Goal: Information Seeking & Learning: Check status

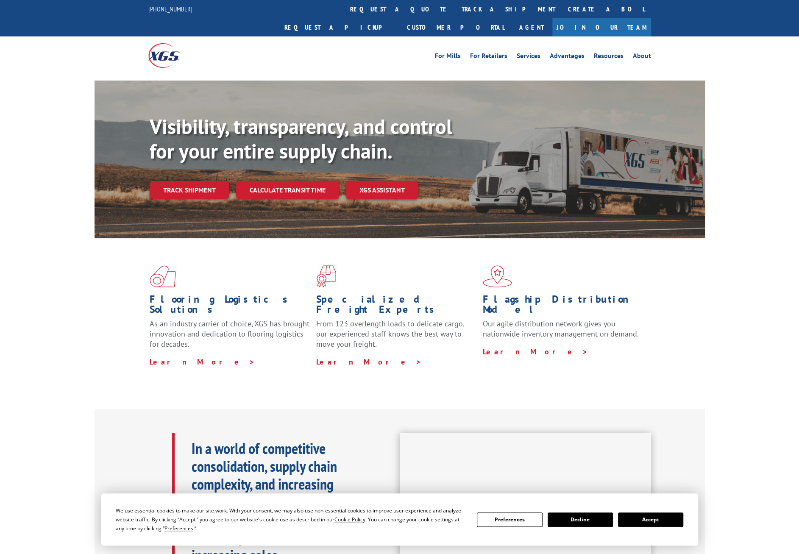
click at [196, 182] on div "Visibility, transparency, and control for your entire supply chain. Track shipm…" at bounding box center [427, 173] width 555 height 118
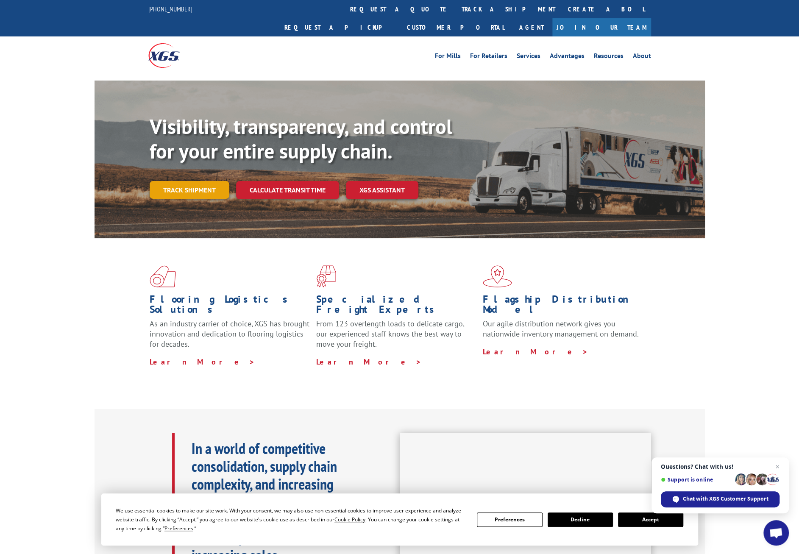
click at [186, 181] on link "Track shipment" at bounding box center [190, 190] width 80 height 18
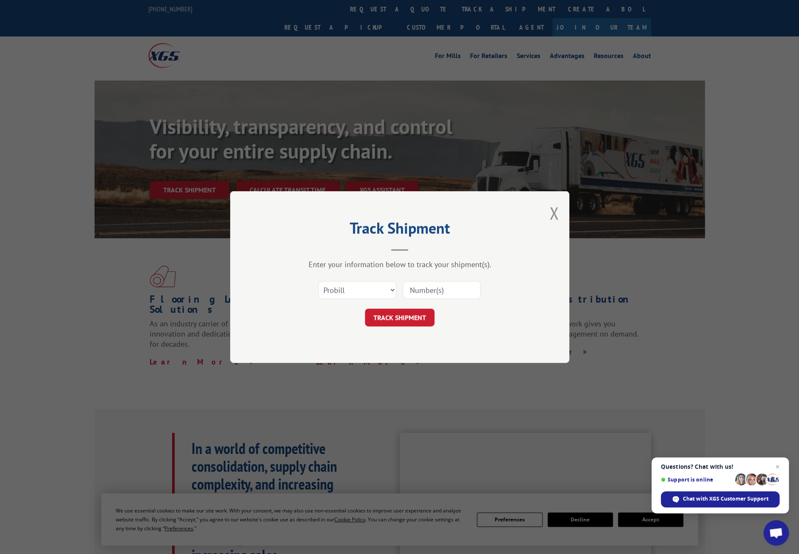
click at [467, 295] on input at bounding box center [441, 290] width 78 height 18
type input "2841224"
click at [422, 322] on button "TRACK SHIPMENT" at bounding box center [399, 317] width 69 height 18
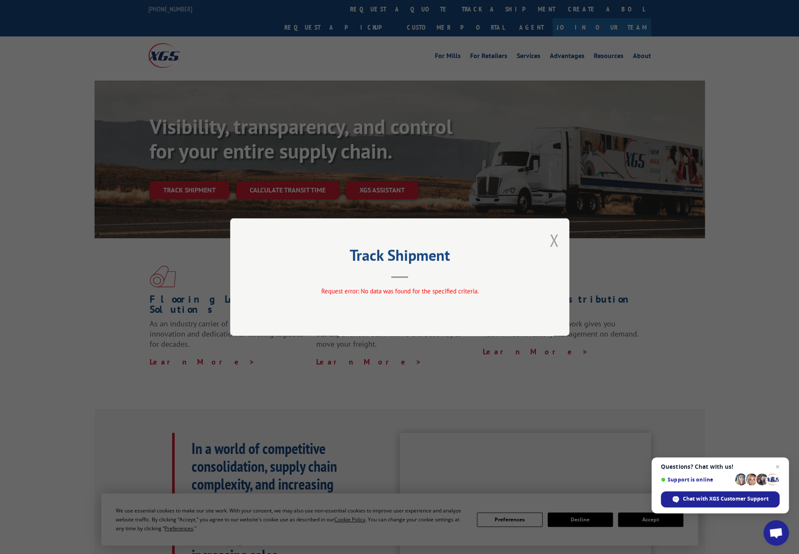
click at [554, 241] on button "Close modal" at bounding box center [553, 240] width 9 height 22
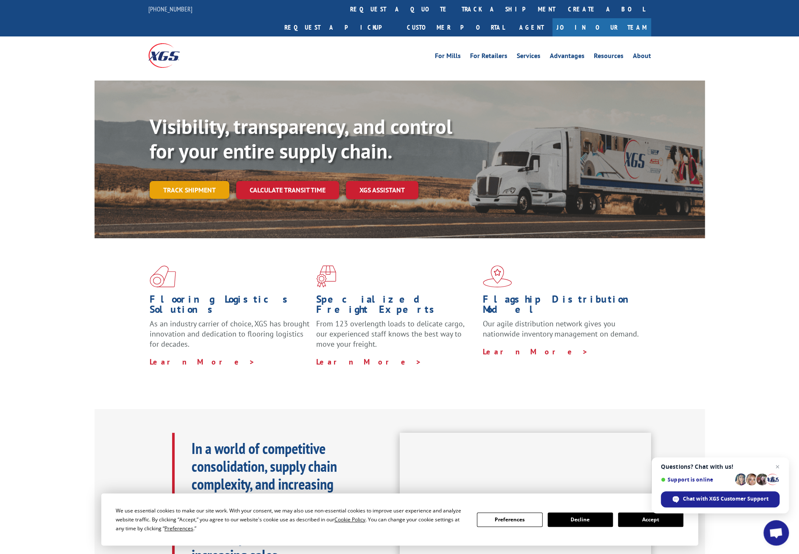
click at [176, 181] on link "Track shipment" at bounding box center [190, 190] width 80 height 18
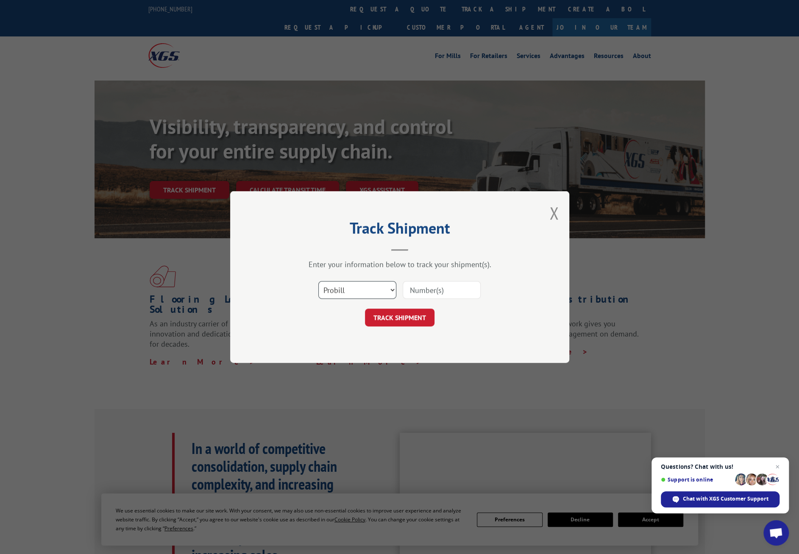
click at [395, 290] on select "Select category... Probill BOL PO" at bounding box center [357, 290] width 78 height 18
click at [318, 281] on select "Select category... Probill BOL PO" at bounding box center [357, 290] width 78 height 18
click at [390, 291] on select "Select category... Probill BOL PO" at bounding box center [357, 290] width 78 height 18
select select "bol"
click at [318, 281] on select "Select category... Probill BOL PO" at bounding box center [357, 290] width 78 height 18
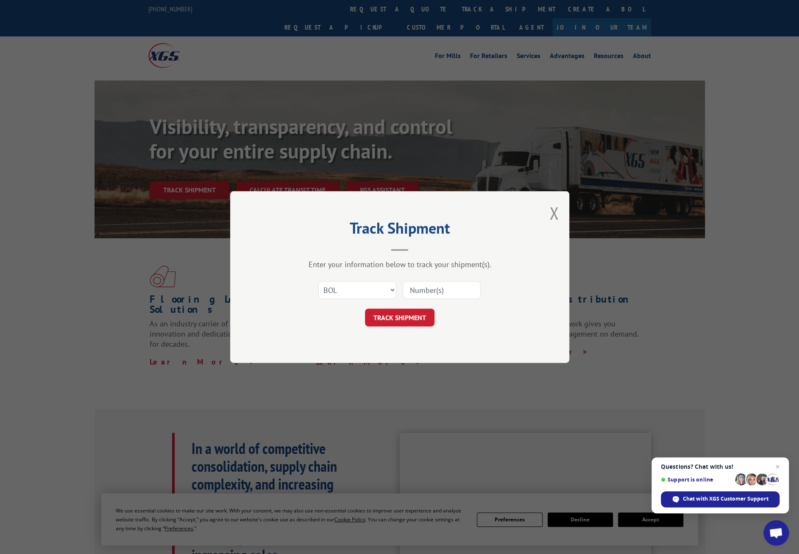
click at [441, 291] on input at bounding box center [441, 290] width 78 height 18
type input "2841224"
click at [403, 319] on button "TRACK SHIPMENT" at bounding box center [399, 317] width 69 height 18
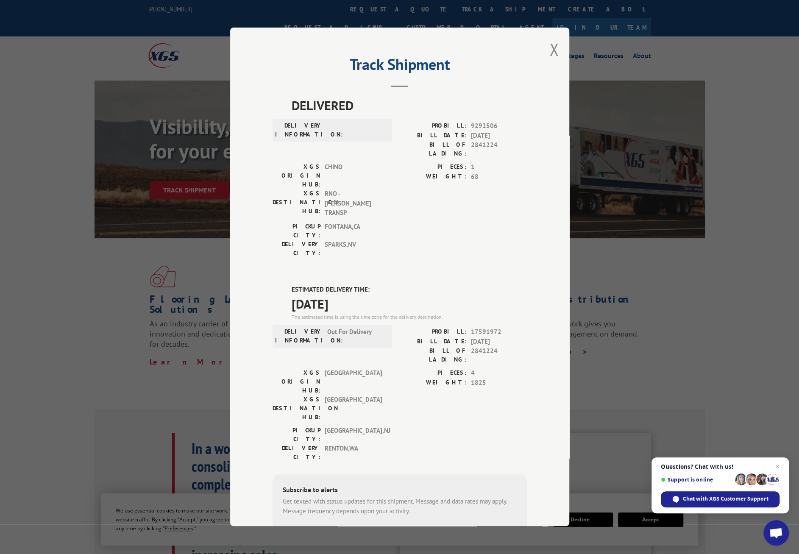
scroll to position [19, 0]
